Goal: Use online tool/utility: Use online tool/utility

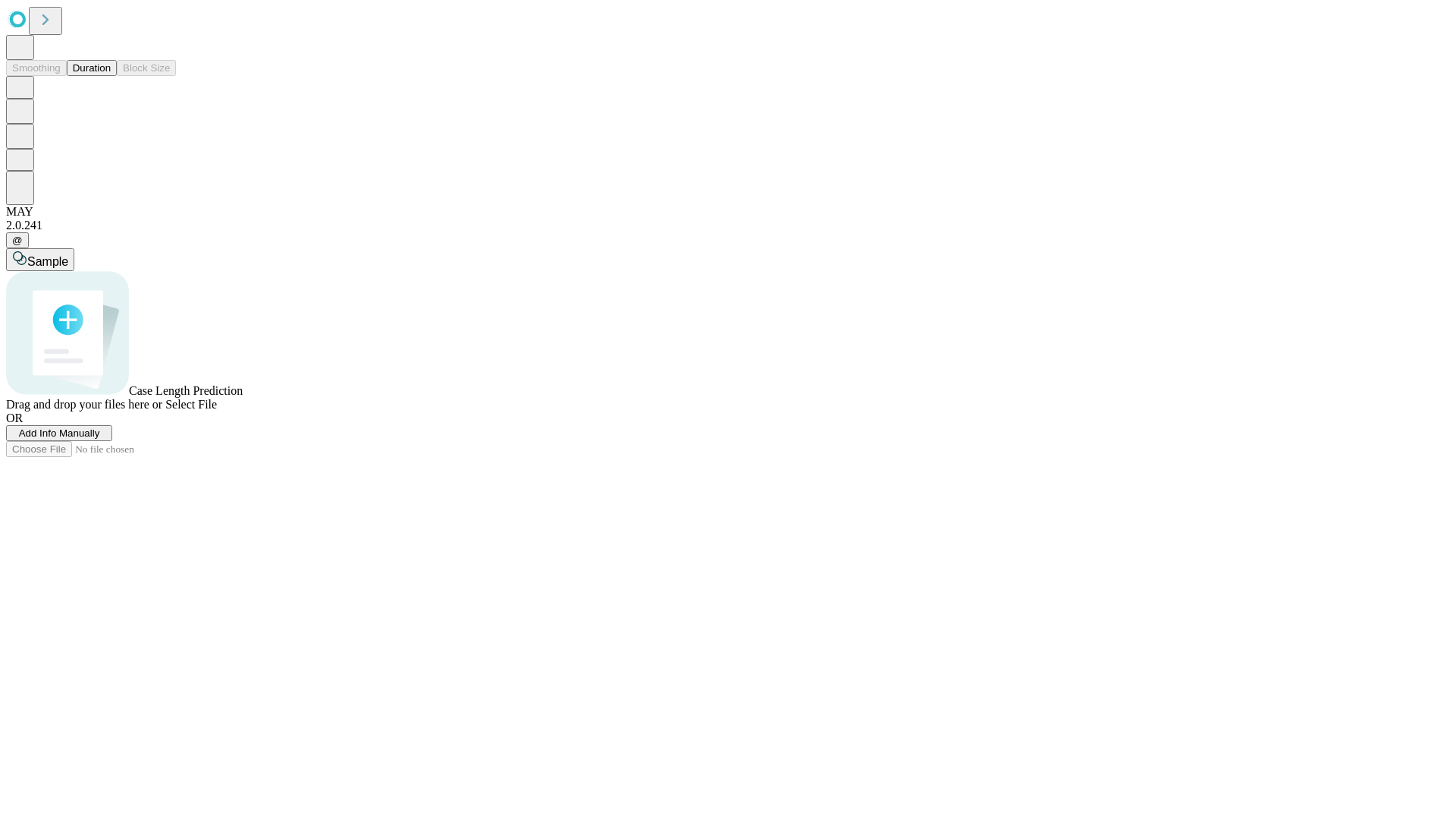
click at [111, 76] on button "Duration" at bounding box center [91, 68] width 50 height 16
click at [217, 411] on span "Select File" at bounding box center [191, 404] width 52 height 13
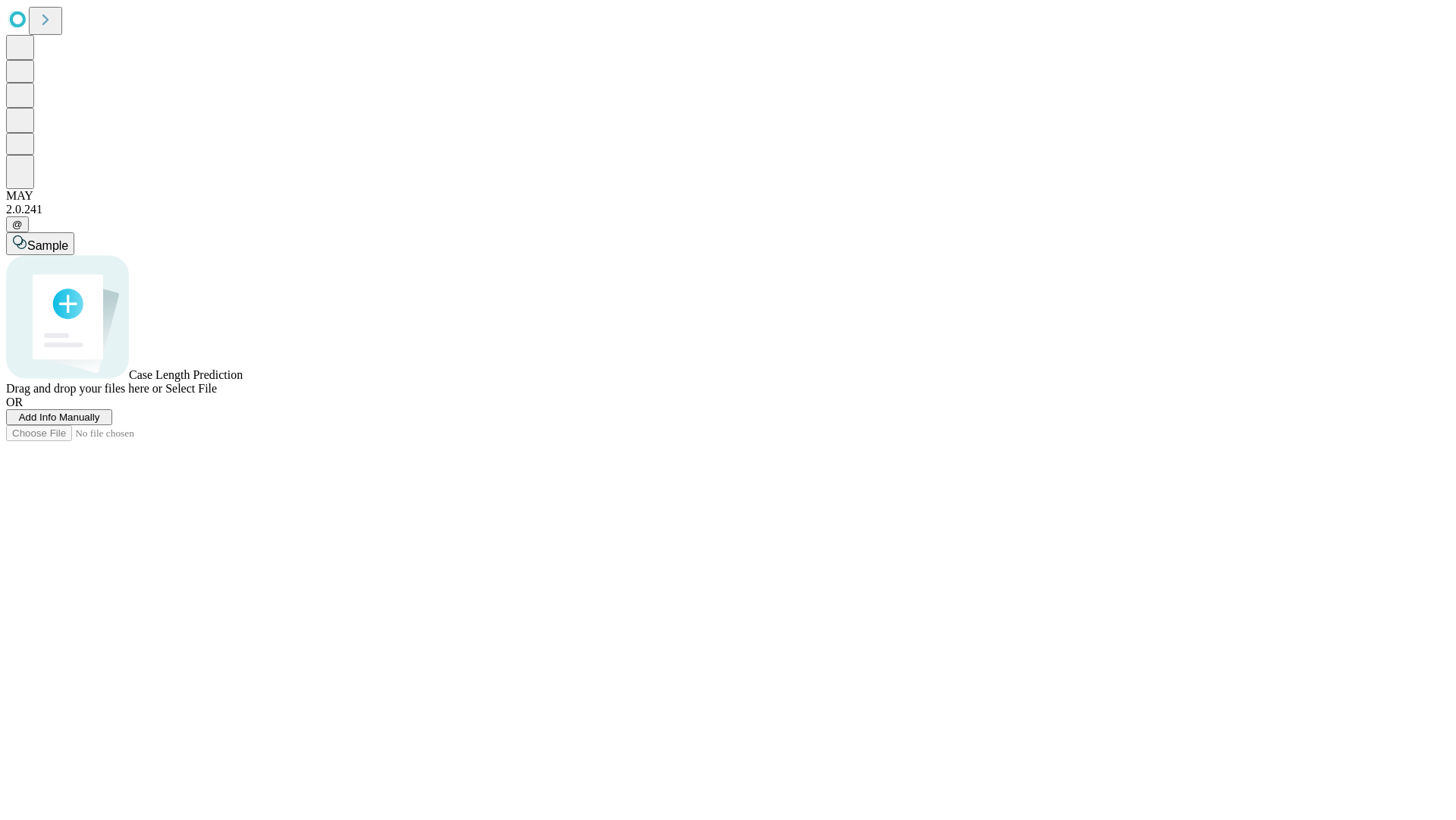
click at [217, 395] on span "Select File" at bounding box center [191, 388] width 52 height 13
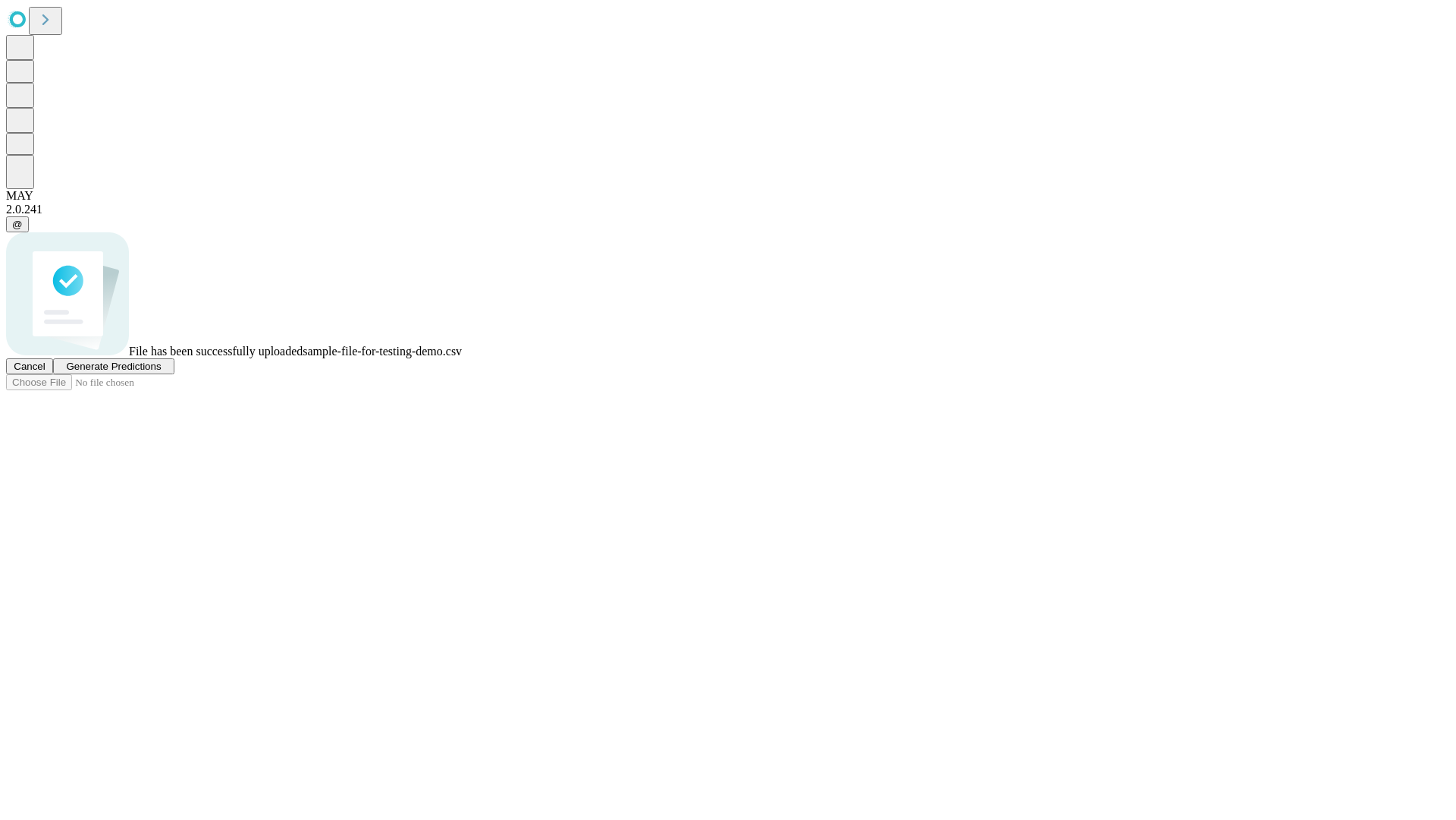
click at [161, 372] on span "Generate Predictions" at bounding box center [113, 366] width 95 height 11
